Goal: Task Accomplishment & Management: Use online tool/utility

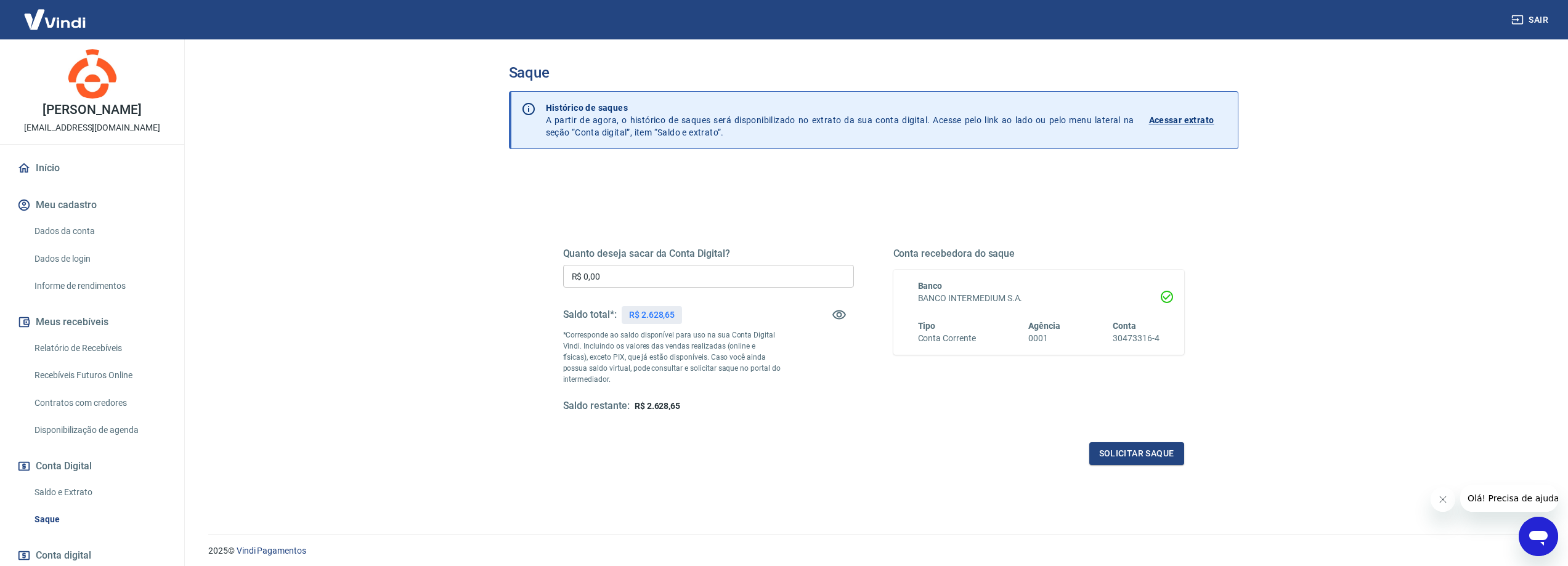
drag, startPoint x: 512, startPoint y: 277, endPoint x: 504, endPoint y: 277, distance: 8.0
click at [504, 277] on div "Saque Histórico de saques A partir de agora, o histórico de saques será disponi…" at bounding box center [873, 280] width 759 height 480
type input "R$ 2.628,65"
click at [1170, 444] on button "Solicitar saque" at bounding box center [1137, 453] width 95 height 23
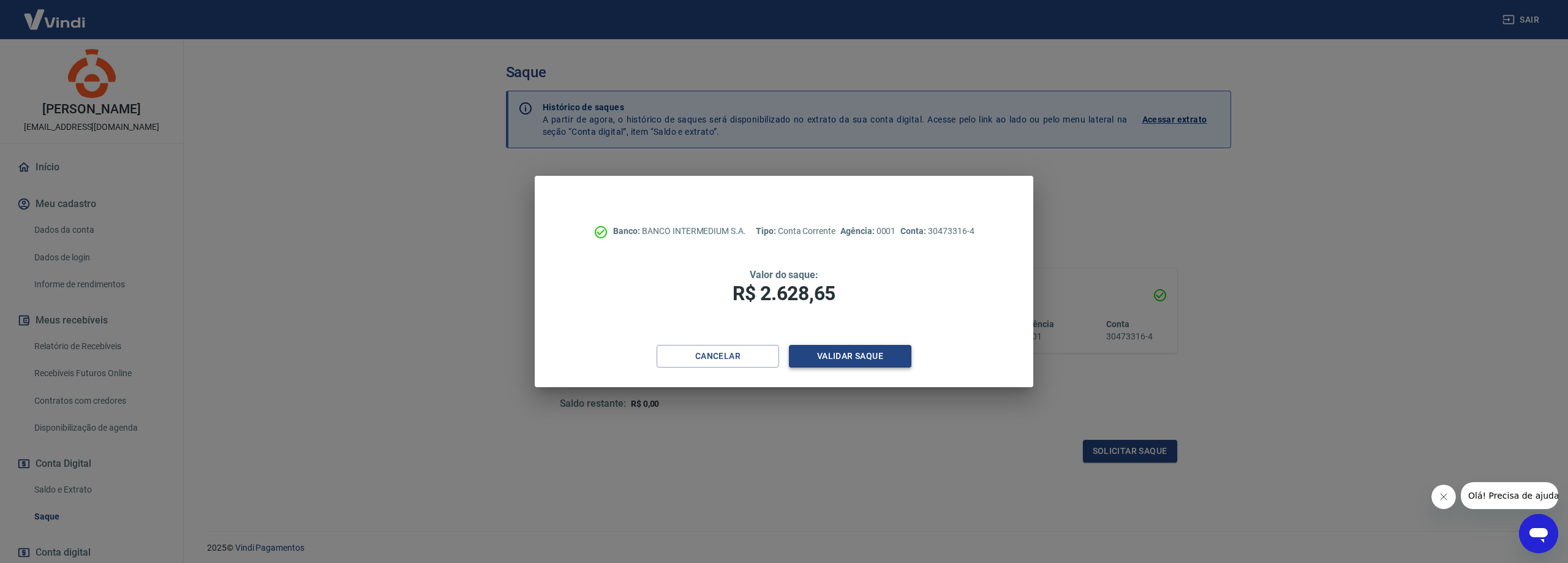
click at [860, 361] on button "Validar saque" at bounding box center [850, 356] width 123 height 23
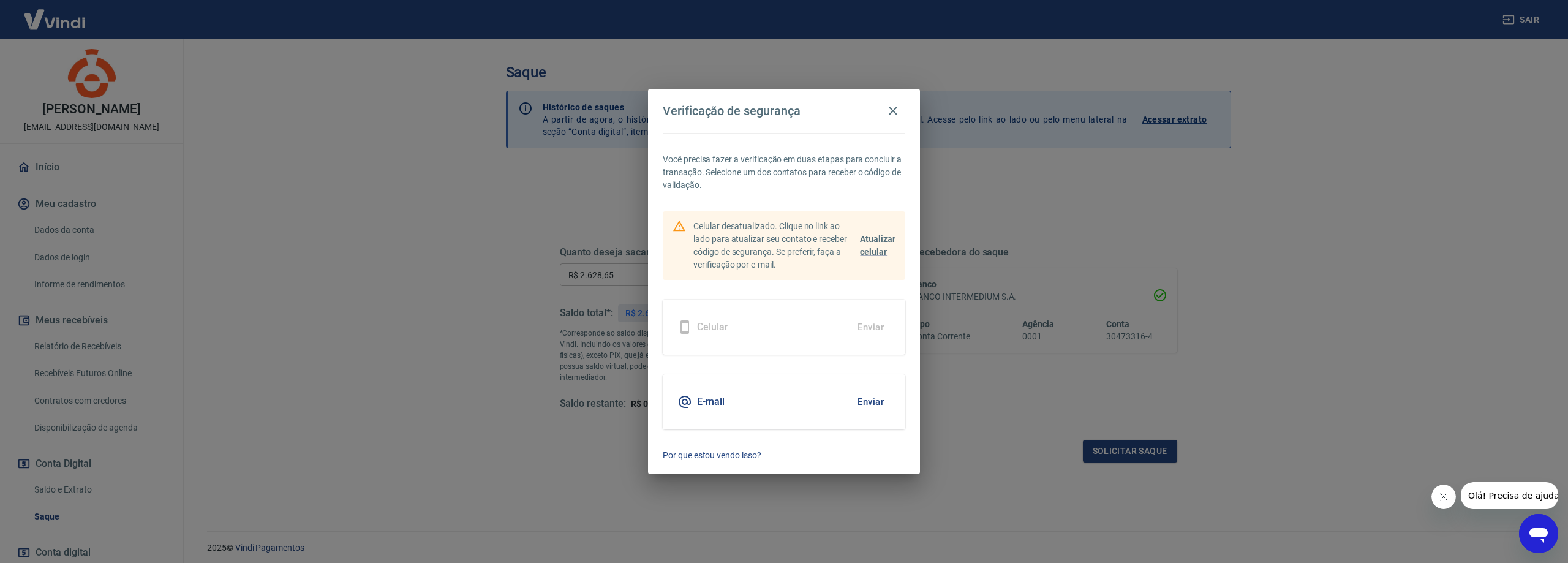
click at [874, 395] on button "Enviar" at bounding box center [870, 401] width 40 height 26
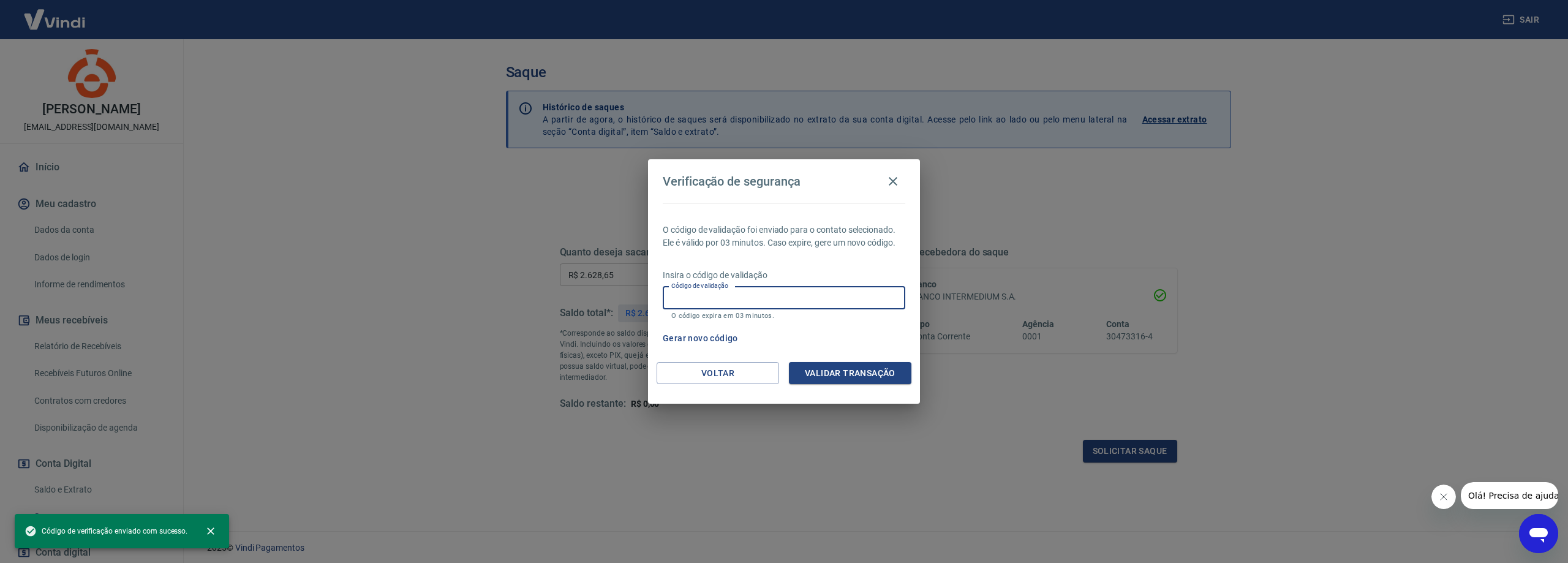
click at [784, 286] on input "Código de validação" at bounding box center [784, 297] width 243 height 23
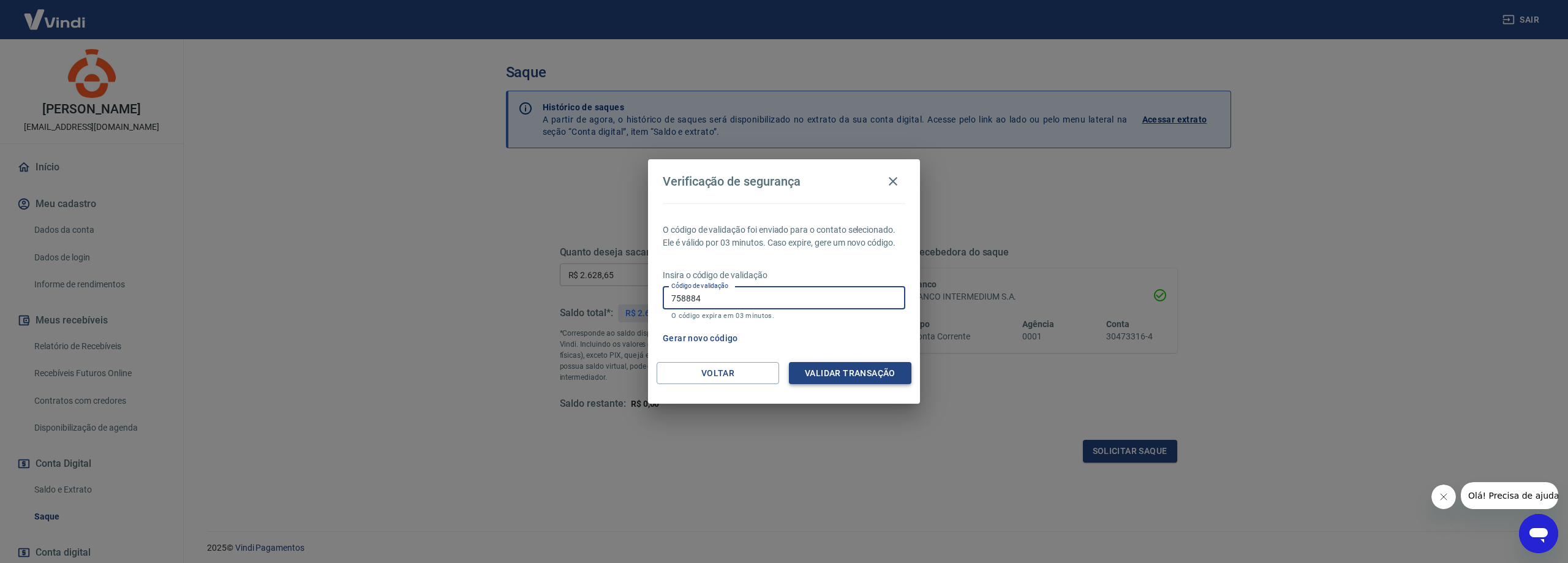
type input "758884"
click at [852, 379] on button "Validar transação" at bounding box center [850, 373] width 123 height 23
